Goal: Transaction & Acquisition: Download file/media

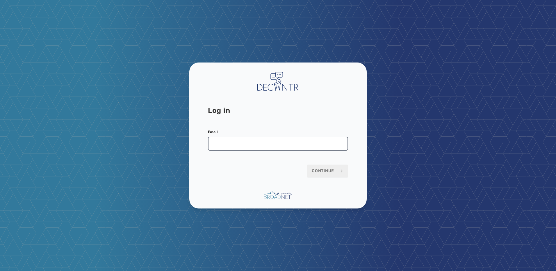
drag, startPoint x: 224, startPoint y: 144, endPoint x: 223, endPoint y: 140, distance: 4.1
click at [224, 144] on input "Email" at bounding box center [278, 144] width 140 height 14
type input "**********"
click at [326, 168] on span "Continue" at bounding box center [328, 171] width 32 height 6
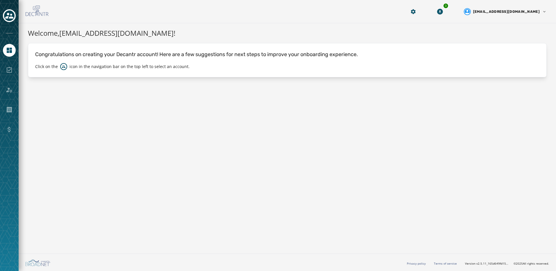
click at [15, 9] on div at bounding box center [9, 15] width 13 height 13
click at [4, 15] on div "Toggle account select drawer" at bounding box center [9, 15] width 10 height 10
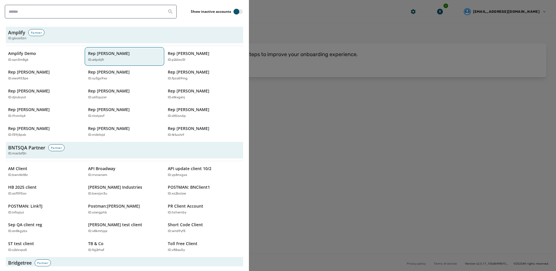
click at [118, 59] on div "ID: a4pdijfr" at bounding box center [121, 60] width 67 height 5
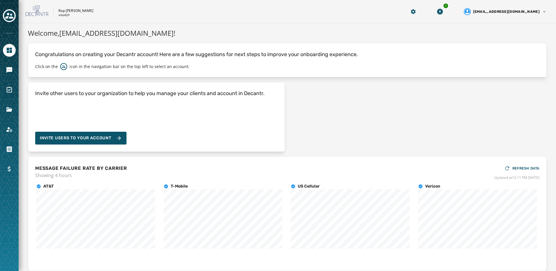
click at [16, 92] on div at bounding box center [9, 135] width 19 height 271
drag, startPoint x: 16, startPoint y: 92, endPoint x: 13, endPoint y: 91, distance: 3.3
click at [13, 91] on link "Navigate to Surveys" at bounding box center [9, 89] width 13 height 13
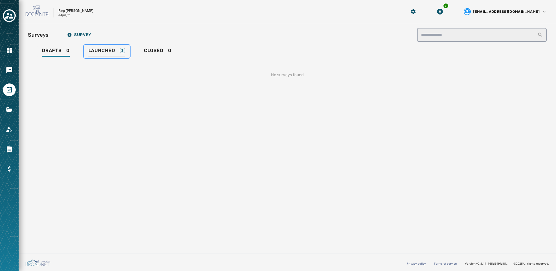
click at [107, 53] on span "Launched" at bounding box center [101, 51] width 27 height 6
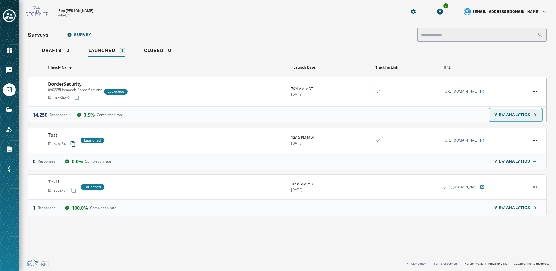
click at [521, 113] on span "VIEW ANALYTICS" at bounding box center [513, 115] width 36 height 5
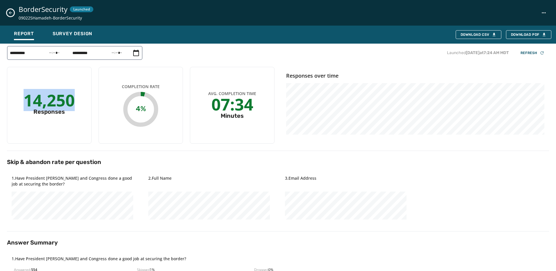
drag, startPoint x: 27, startPoint y: 101, endPoint x: 72, endPoint y: 102, distance: 45.7
click at [72, 102] on div "14,250" at bounding box center [49, 100] width 51 height 10
click at [63, 134] on div "14,250 Responses" at bounding box center [49, 105] width 85 height 77
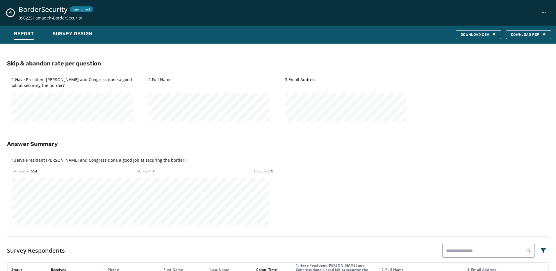
scroll to position [116, 0]
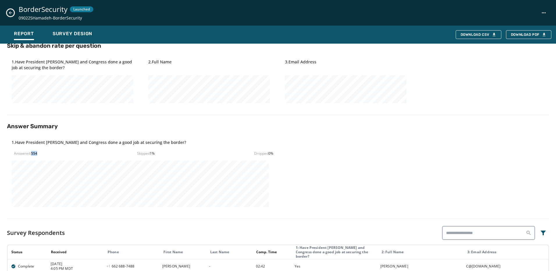
drag, startPoint x: 31, startPoint y: 154, endPoint x: 40, endPoint y: 153, distance: 8.8
click at [40, 153] on div "Answered: 554 Skipped 1 % Dropped 0 %" at bounding box center [143, 153] width 259 height 5
drag, startPoint x: 40, startPoint y: 153, endPoint x: 39, endPoint y: 156, distance: 3.1
click at [39, 156] on div "1 . Have President Trump and Congress done a good job at securing the border? A…" at bounding box center [141, 173] width 269 height 77
drag, startPoint x: 31, startPoint y: 152, endPoint x: 40, endPoint y: 153, distance: 9.0
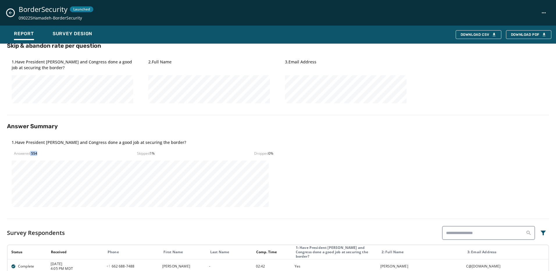
click at [40, 153] on div "Answered: 554 Skipped 1 % Dropped 0 %" at bounding box center [143, 153] width 259 height 5
click at [40, 155] on div "Answered: 554 Skipped 1 % Dropped 0 %" at bounding box center [143, 153] width 259 height 5
drag, startPoint x: 31, startPoint y: 152, endPoint x: 44, endPoint y: 152, distance: 13.7
click at [44, 152] on div "Answered: 554 Skipped 1 % Dropped 0 %" at bounding box center [143, 153] width 259 height 5
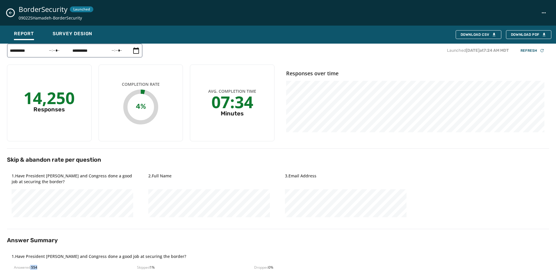
scroll to position [0, 0]
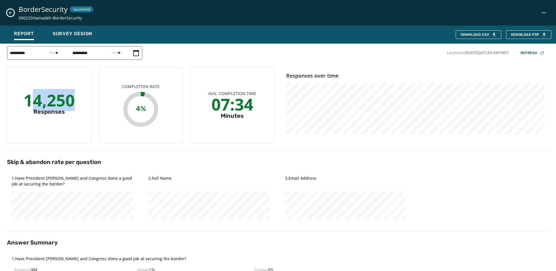
drag, startPoint x: 47, startPoint y: 103, endPoint x: 92, endPoint y: 107, distance: 45.0
click at [92, 107] on div "14,250 Responses Completion Rate 4% Avg. Completion Time 07:34 Minutes" at bounding box center [141, 105] width 268 height 77
drag, startPoint x: 92, startPoint y: 107, endPoint x: 73, endPoint y: 124, distance: 25.1
click at [73, 124] on div "14,250 Responses" at bounding box center [49, 105] width 85 height 77
drag, startPoint x: 26, startPoint y: 99, endPoint x: 75, endPoint y: 99, distance: 49.5
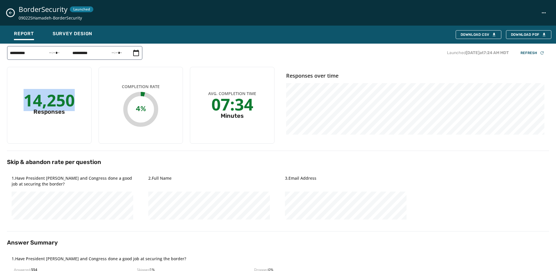
click at [75, 99] on div "14,250 Responses" at bounding box center [49, 105] width 85 height 77
drag, startPoint x: 75, startPoint y: 99, endPoint x: 75, endPoint y: 117, distance: 18.3
click at [79, 116] on div "14,250 Responses" at bounding box center [49, 105] width 85 height 77
click at [37, 130] on div "14,250 Responses" at bounding box center [49, 105] width 85 height 77
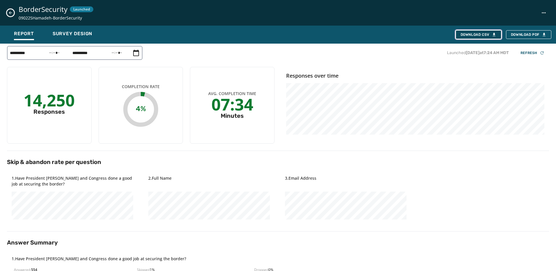
click at [484, 35] on div "Download CSV" at bounding box center [479, 34] width 36 height 5
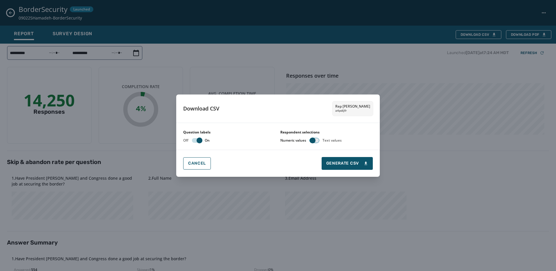
click at [315, 140] on span "button" at bounding box center [313, 141] width 6 height 6
click at [334, 166] on span "Generate CSV" at bounding box center [347, 164] width 42 height 6
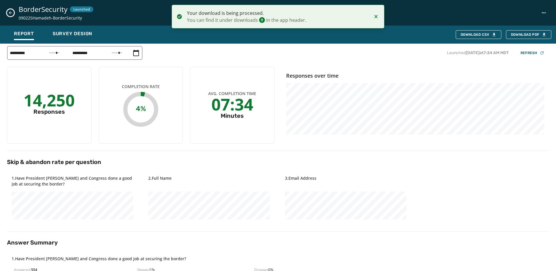
click at [379, 16] on icon "Notifications (F8)" at bounding box center [376, 16] width 7 height 7
